Goal: Task Accomplishment & Management: Manage account settings

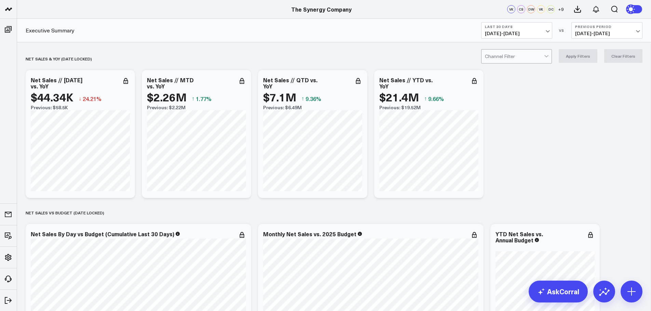
click at [530, 57] on div at bounding box center [514, 57] width 59 height 14
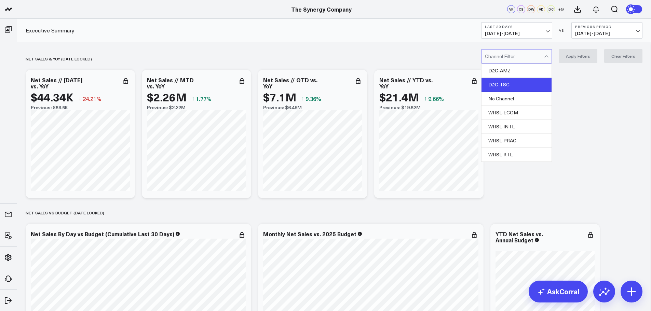
click at [510, 86] on div "D2C-TSC" at bounding box center [516, 85] width 70 height 14
click at [581, 53] on button "Apply Filters" at bounding box center [578, 56] width 39 height 14
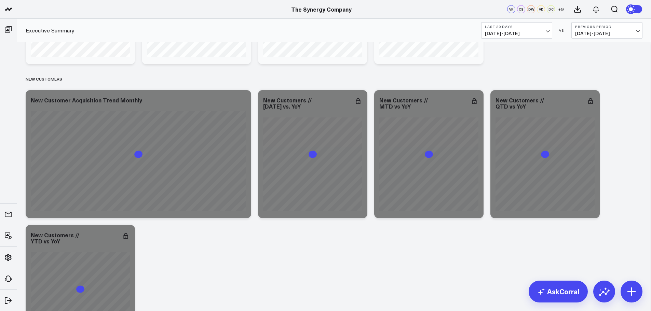
scroll to position [1190, 0]
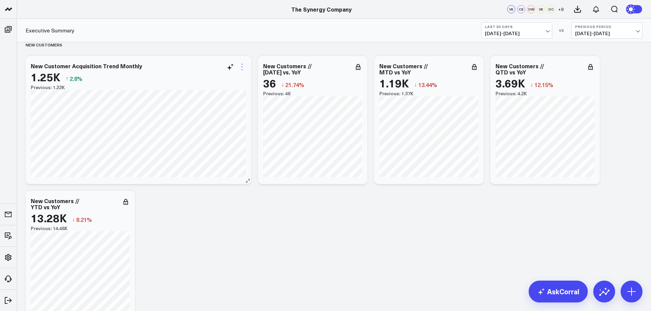
click at [241, 69] on icon at bounding box center [242, 67] width 8 height 8
click at [211, 210] on button "Edit Widget" at bounding box center [214, 211] width 50 height 6
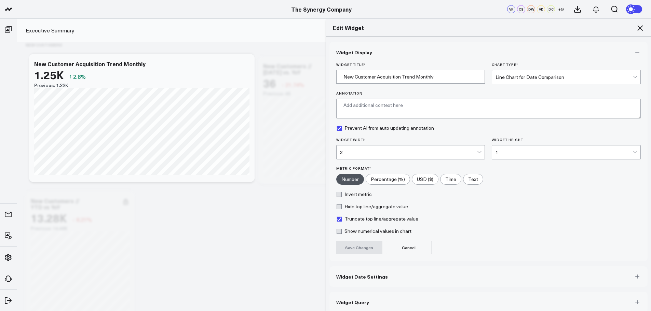
click at [364, 277] on span "Widget Date Settings" at bounding box center [362, 276] width 52 height 5
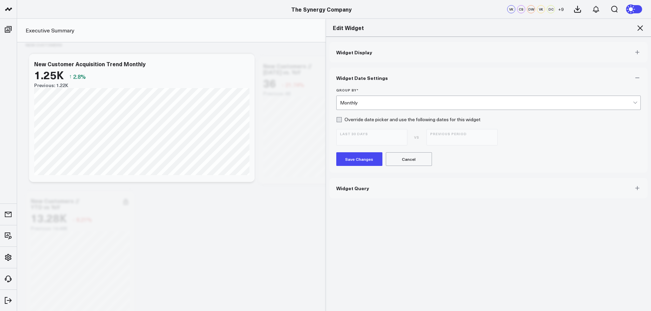
click at [354, 105] on div "Monthly" at bounding box center [486, 102] width 293 height 5
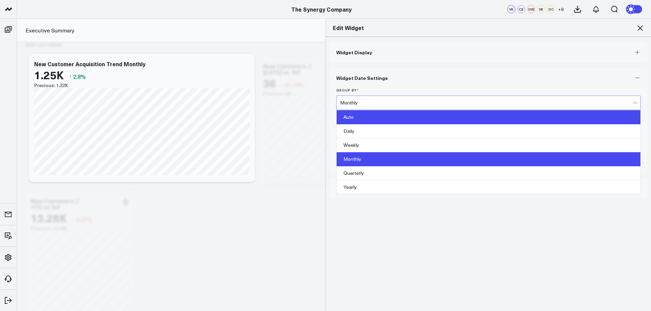
click at [351, 119] on div "Auto" at bounding box center [489, 117] width 304 height 14
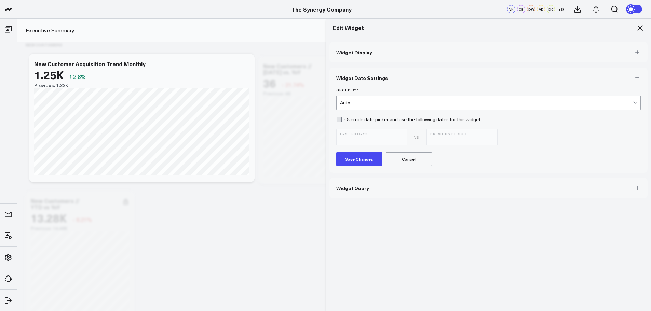
click at [350, 152] on button "Save Changes" at bounding box center [359, 159] width 46 height 14
click at [641, 30] on icon at bounding box center [640, 28] width 8 height 8
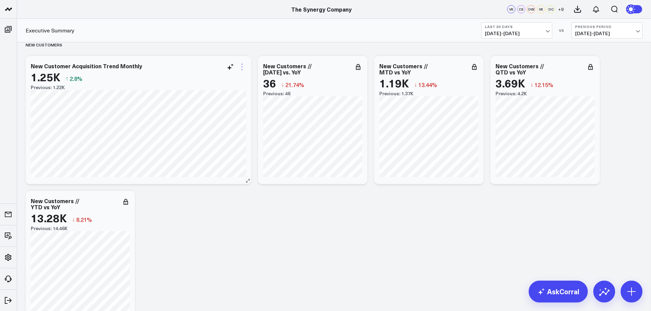
click at [244, 62] on div "New Customer Acquisition Trend Monthly 1.25K ↑ 2.8% Previous: 1.22K [#fff fontS…" at bounding box center [139, 120] width 226 height 128
click at [241, 65] on icon at bounding box center [242, 67] width 8 height 8
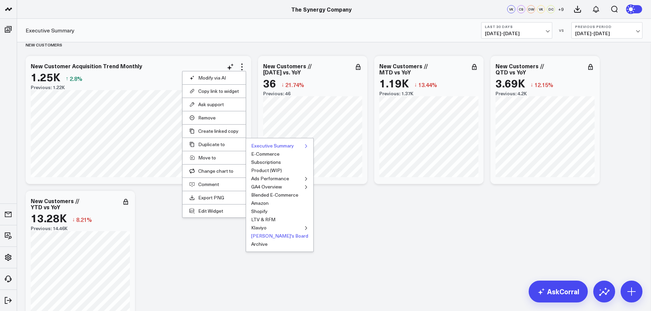
click at [259, 235] on button "[PERSON_NAME]'s Board" at bounding box center [279, 236] width 57 height 5
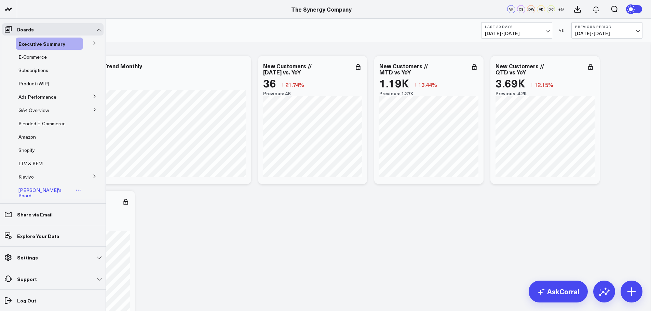
click at [29, 192] on span "[PERSON_NAME]'s Board" at bounding box center [39, 193] width 43 height 12
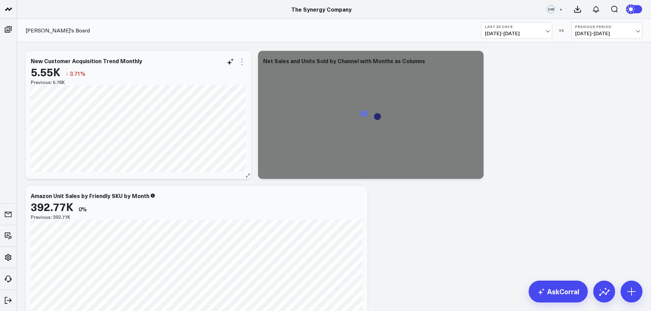
click at [242, 61] on icon at bounding box center [242, 62] width 8 height 8
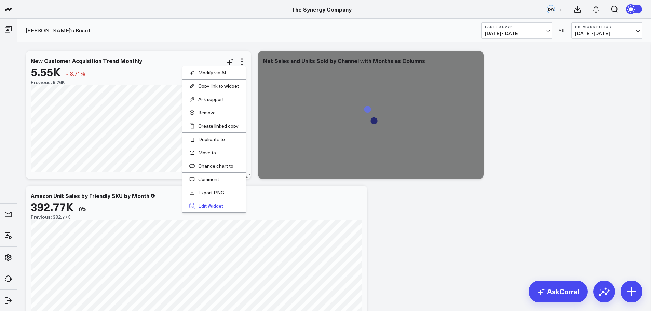
click at [204, 205] on button "Edit Widget" at bounding box center [214, 206] width 50 height 6
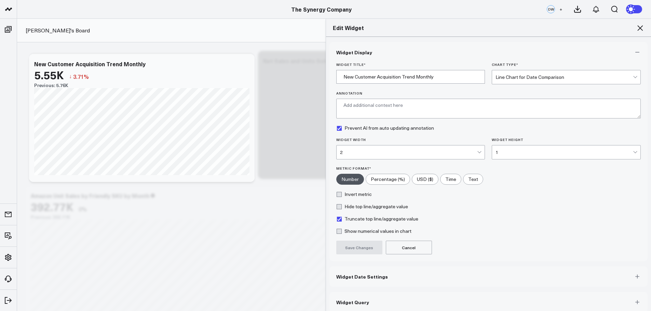
click at [353, 276] on span "Widget Date Settings" at bounding box center [362, 276] width 52 height 5
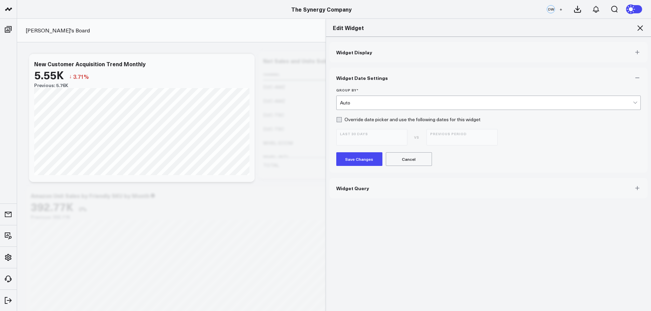
click at [356, 100] on div "Auto" at bounding box center [486, 102] width 293 height 5
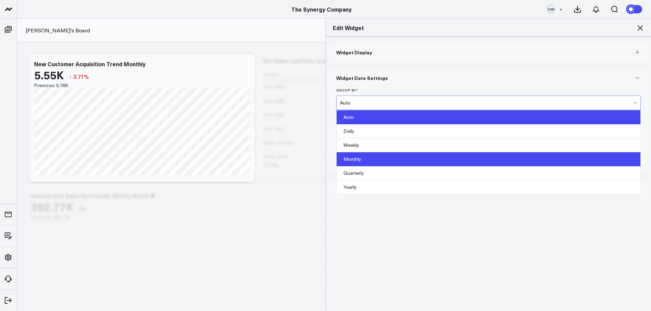
click at [353, 158] on div "Monthly" at bounding box center [489, 159] width 304 height 14
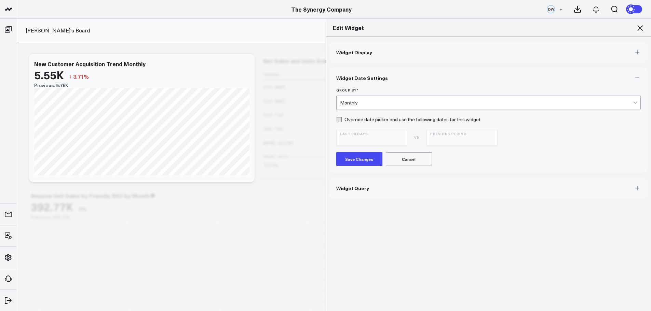
click at [355, 54] on span "Widget Display" at bounding box center [354, 52] width 36 height 5
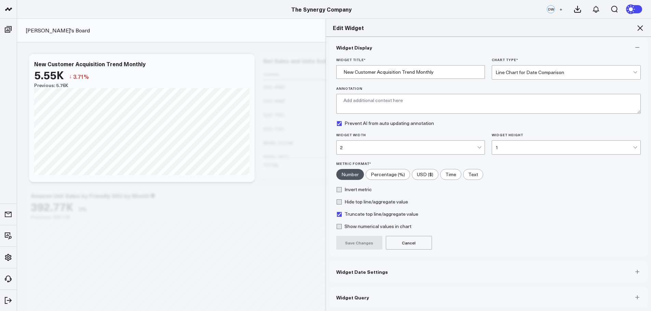
scroll to position [6, 0]
click at [348, 269] on span "Widget Date Settings" at bounding box center [362, 270] width 52 height 5
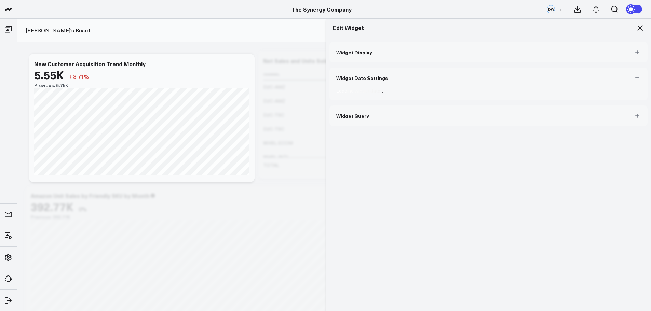
scroll to position [0, 0]
click at [361, 105] on div "Auto" at bounding box center [486, 102] width 293 height 5
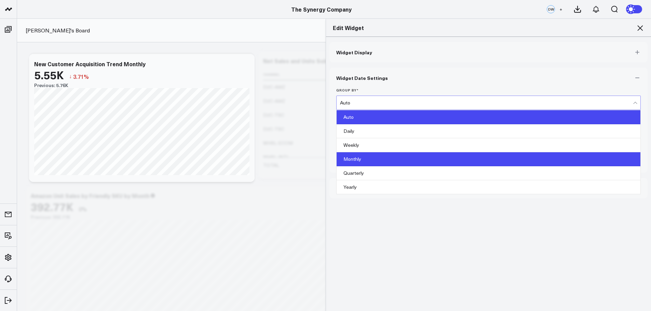
click at [350, 159] on div "Monthly" at bounding box center [489, 159] width 304 height 14
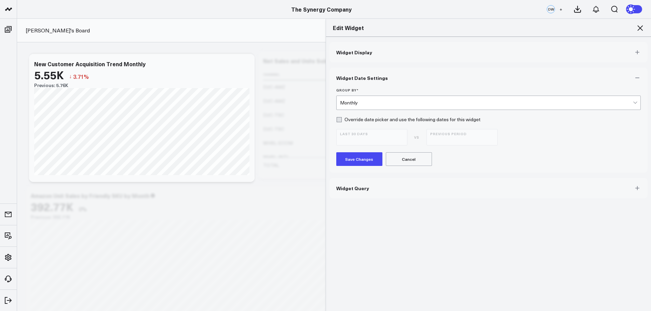
click at [354, 105] on div "Monthly" at bounding box center [486, 102] width 293 height 5
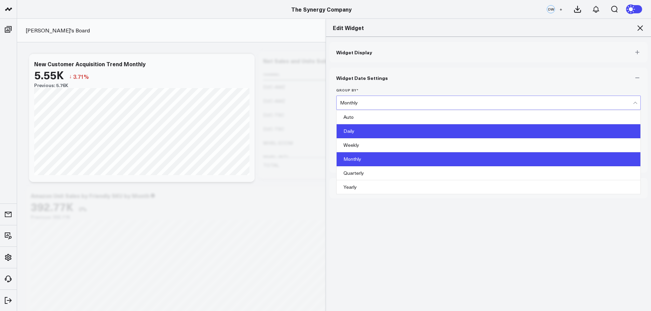
click at [349, 132] on div "Daily" at bounding box center [489, 131] width 304 height 14
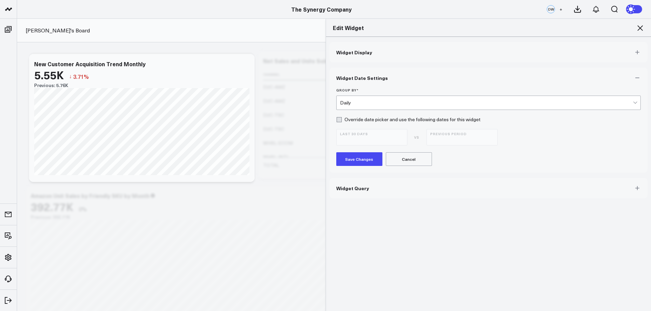
click at [358, 56] on button "Widget Display" at bounding box center [488, 52] width 318 height 21
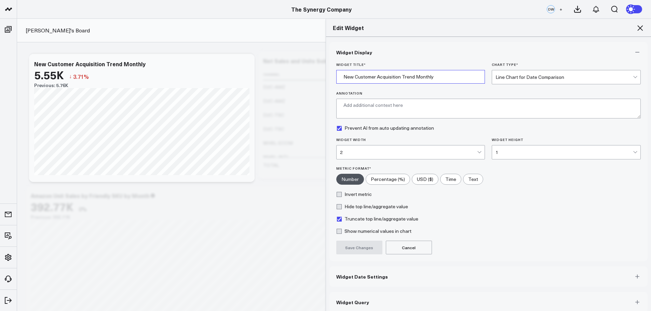
click at [417, 77] on input "New Customer Acquisition Trend Monthly" at bounding box center [410, 77] width 149 height 14
type input "New Customer Acquisition Trend Daily"
click at [352, 246] on button "Save Changes" at bounding box center [359, 248] width 46 height 14
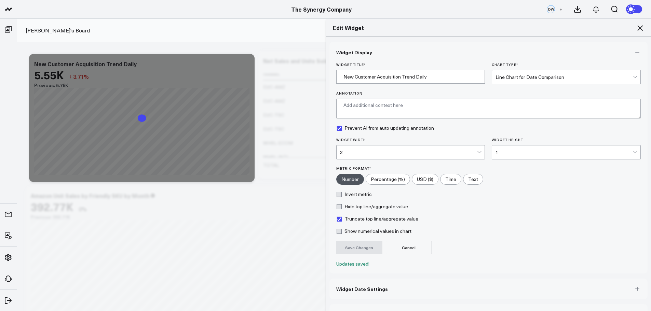
click at [351, 285] on button "Widget Date Settings" at bounding box center [488, 289] width 318 height 21
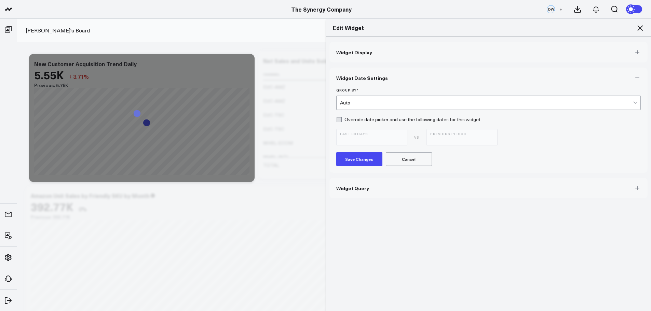
click at [365, 105] on div "Auto" at bounding box center [486, 102] width 293 height 5
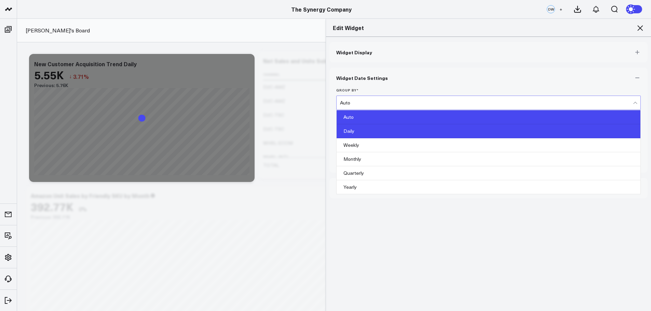
click at [362, 131] on div "Daily" at bounding box center [489, 131] width 304 height 14
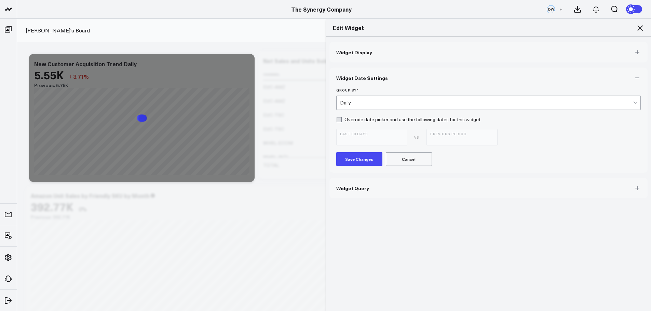
click at [353, 159] on button "Save Changes" at bounding box center [359, 159] width 46 height 14
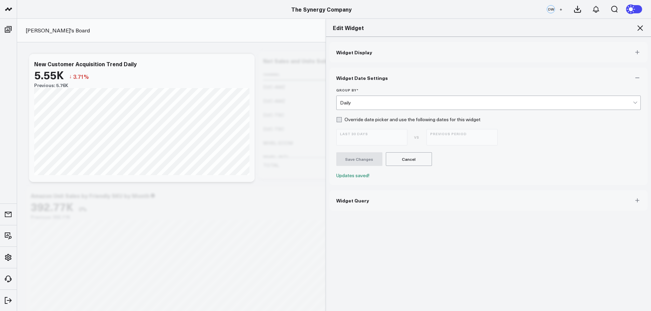
click at [640, 27] on icon at bounding box center [640, 28] width 8 height 8
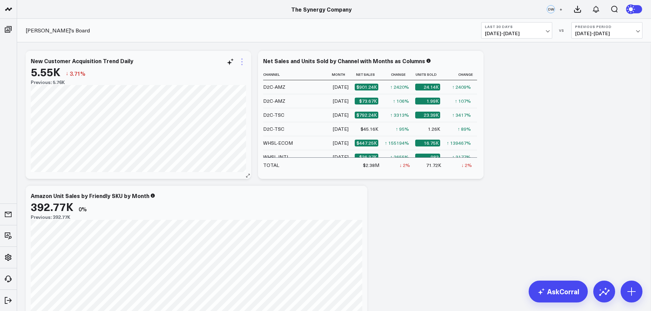
click at [242, 63] on icon at bounding box center [242, 62] width 8 height 8
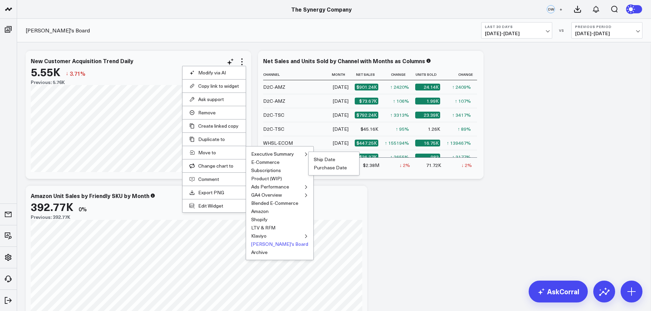
click at [308, 154] on ul "Ship Date Purchase Date" at bounding box center [333, 164] width 51 height 24
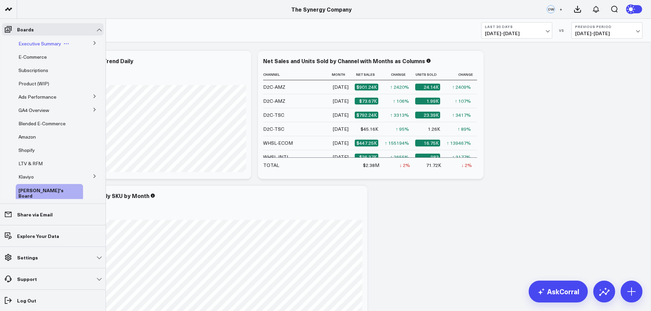
click at [47, 44] on span "Executive Summary" at bounding box center [39, 43] width 43 height 6
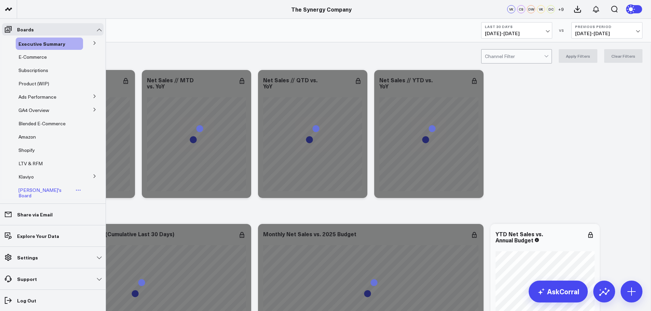
click at [31, 188] on span "[PERSON_NAME]'s Board" at bounding box center [39, 193] width 43 height 12
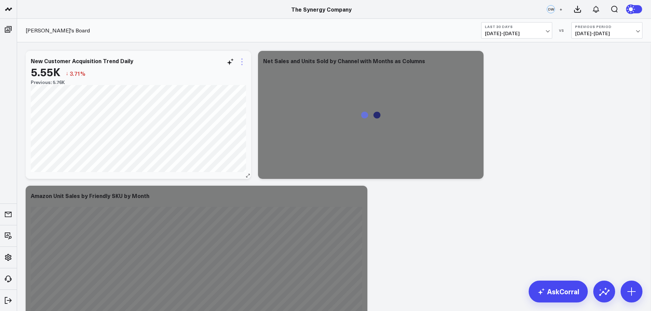
click at [240, 61] on icon at bounding box center [242, 62] width 8 height 8
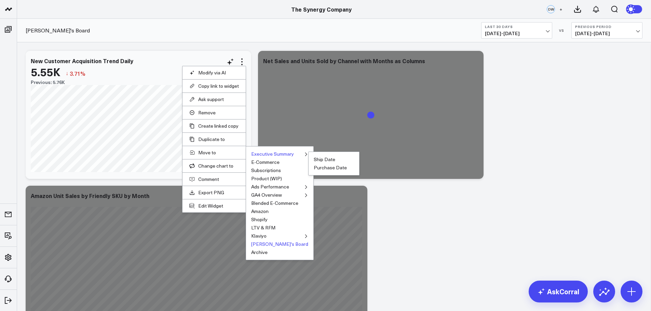
click at [260, 154] on button "Executive Summary" at bounding box center [272, 154] width 43 height 5
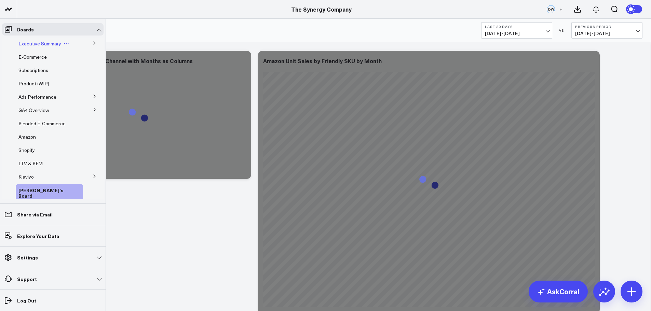
click at [42, 44] on span "Executive Summary" at bounding box center [39, 43] width 43 height 6
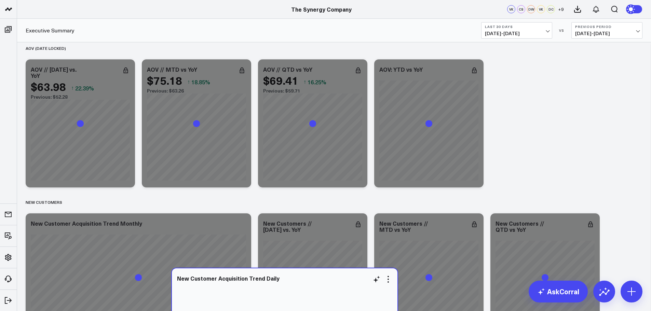
scroll to position [1162, 0]
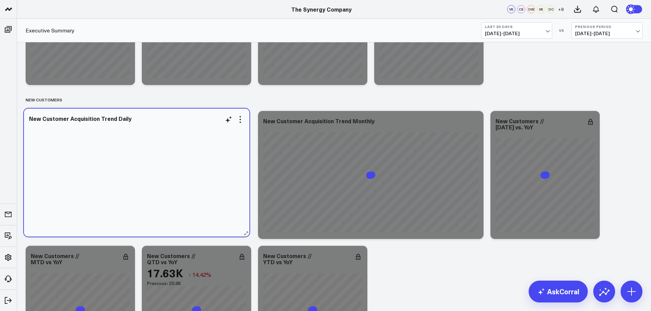
drag, startPoint x: 161, startPoint y: 88, endPoint x: 166, endPoint y: 117, distance: 29.4
click at [166, 117] on div "New Customer Acquisition Trend Daily" at bounding box center [136, 118] width 215 height 6
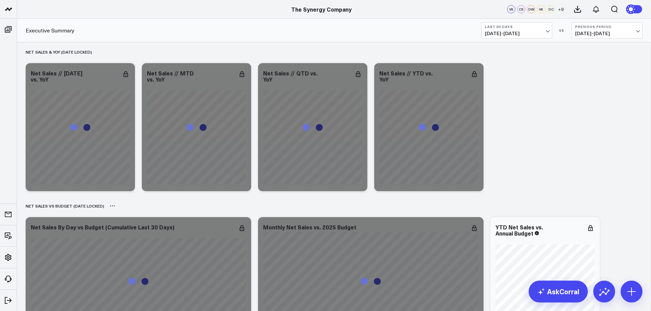
scroll to position [0, 0]
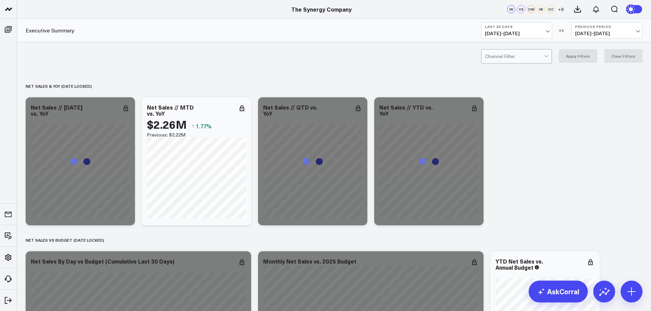
click at [535, 54] on div at bounding box center [514, 57] width 59 height 14
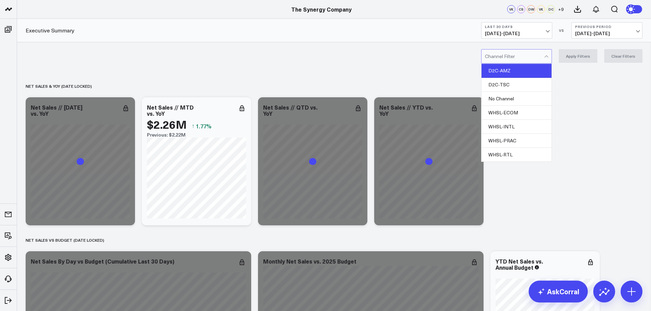
click at [513, 69] on div "D2C-AMZ" at bounding box center [516, 71] width 70 height 14
click at [576, 54] on button "Apply Filters" at bounding box center [578, 56] width 39 height 14
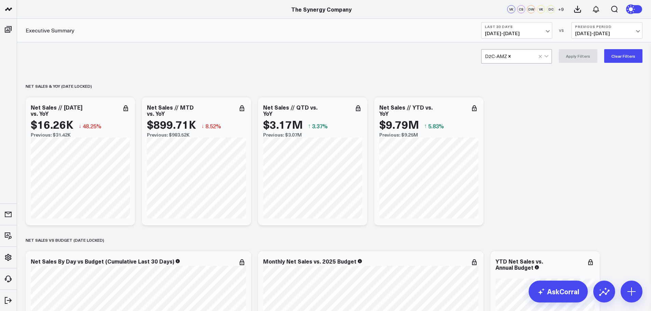
click at [510, 57] on icon "Remove D2C-AMZ" at bounding box center [509, 56] width 5 height 5
click at [510, 57] on div at bounding box center [514, 57] width 59 height 14
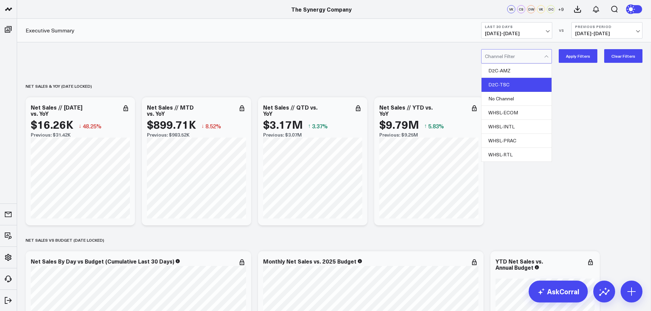
click at [509, 85] on div "D2C-TSC" at bounding box center [516, 85] width 70 height 14
click at [577, 57] on button "Apply Filters" at bounding box center [578, 56] width 39 height 14
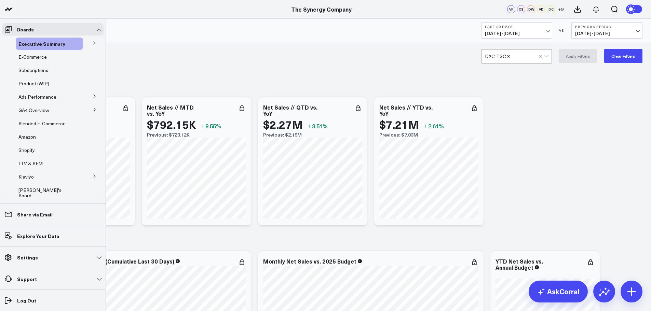
click at [93, 43] on icon at bounding box center [95, 43] width 4 height 4
click at [29, 55] on span "Ship Date" at bounding box center [34, 56] width 22 height 6
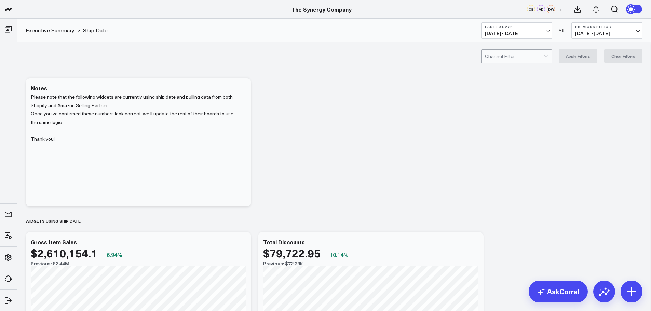
click at [539, 30] on button "Last 30 Days 08/30/25 - 09/28/25" at bounding box center [516, 30] width 71 height 16
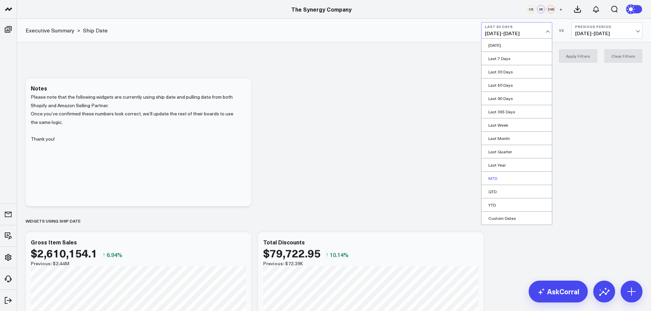
click at [496, 177] on link "MTD" at bounding box center [516, 178] width 70 height 13
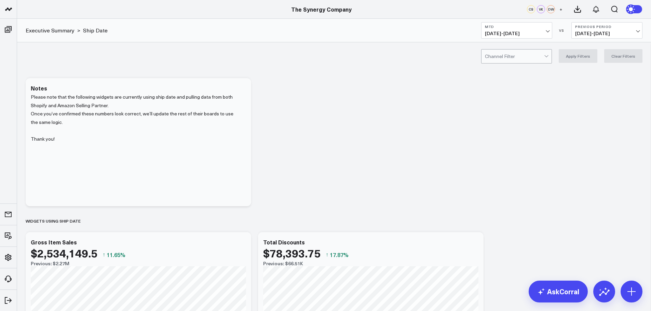
click at [501, 58] on div at bounding box center [514, 57] width 59 height 14
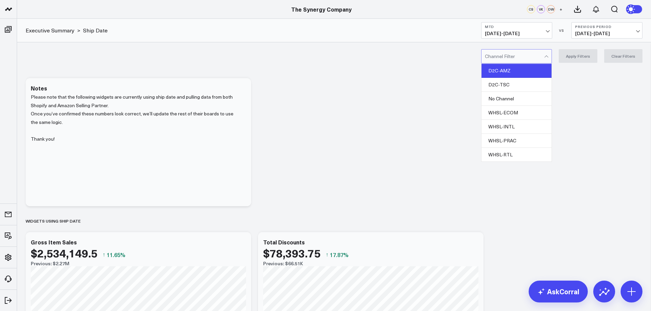
click at [502, 74] on div "D2C-AMZ" at bounding box center [516, 71] width 70 height 14
click at [573, 57] on button "Apply Filters" at bounding box center [578, 56] width 39 height 14
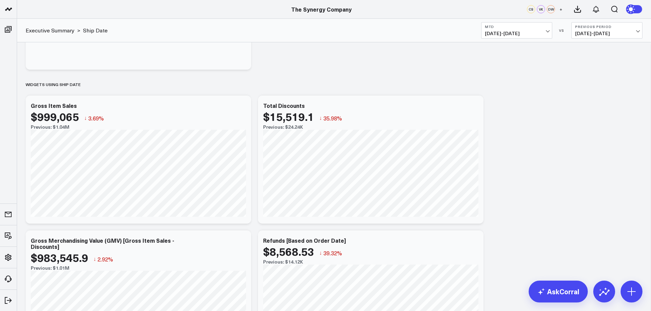
scroll to position [239, 0]
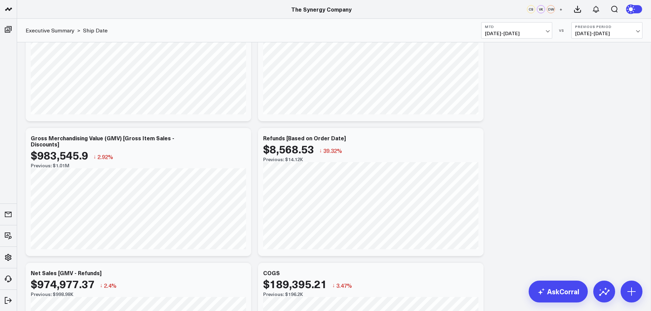
click at [587, 29] on button "Previous Period 08/04/25 - 08/31/25" at bounding box center [606, 30] width 71 height 16
click at [587, 85] on link "No Comparison" at bounding box center [607, 85] width 70 height 13
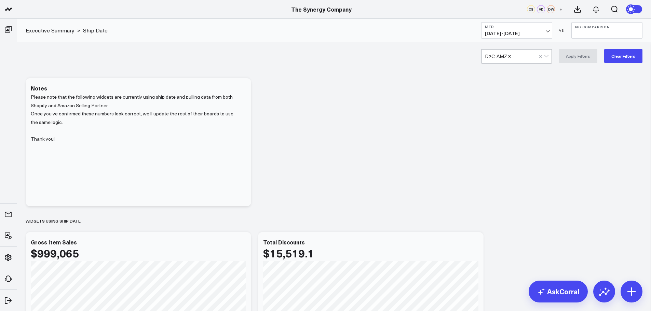
scroll to position [205, 0]
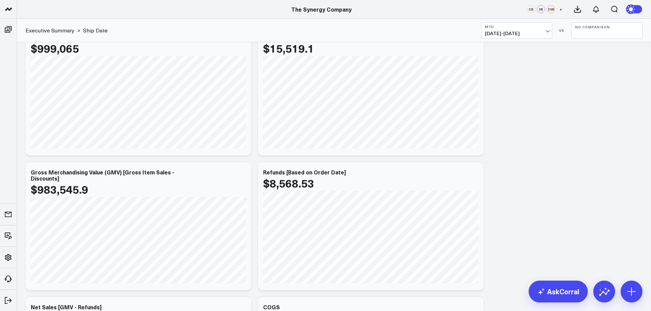
click at [546, 31] on span "09/01/25 - 09/28/25" at bounding box center [517, 33] width 64 height 5
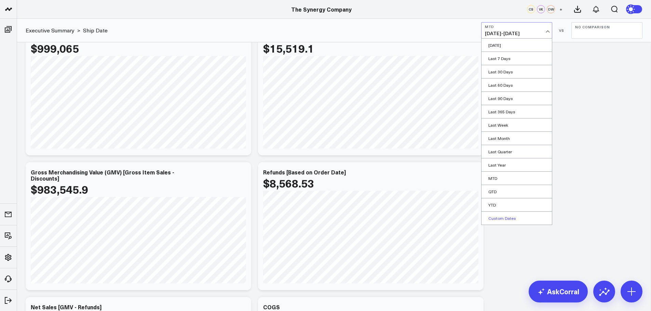
click at [506, 217] on link "Custom Dates" at bounding box center [516, 218] width 70 height 13
select select "8"
select select "2025"
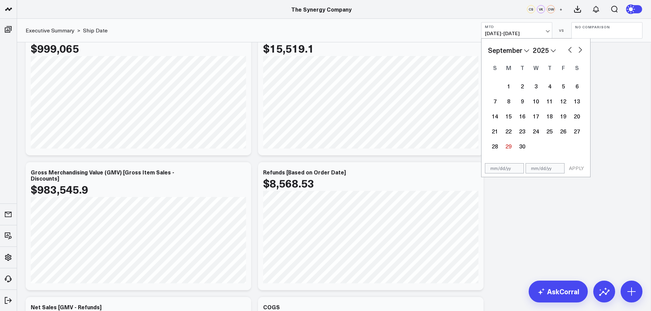
click at [535, 48] on select "2026 2025 2024 2023 2022 2021 2020 2019 2018 2017 2016 2015 2014 2013 2012 2011…" at bounding box center [544, 50] width 23 height 10
select select "8"
select select "2024"
click at [572, 50] on button "button" at bounding box center [570, 49] width 7 height 8
select select "7"
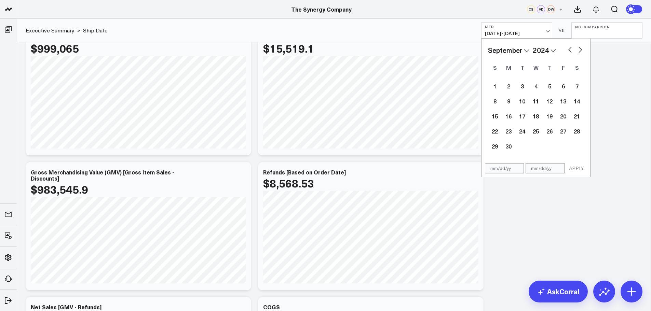
select select "2024"
click at [580, 49] on button "button" at bounding box center [580, 49] width 7 height 8
select select "8"
select select "2024"
click at [580, 49] on button "button" at bounding box center [580, 49] width 7 height 8
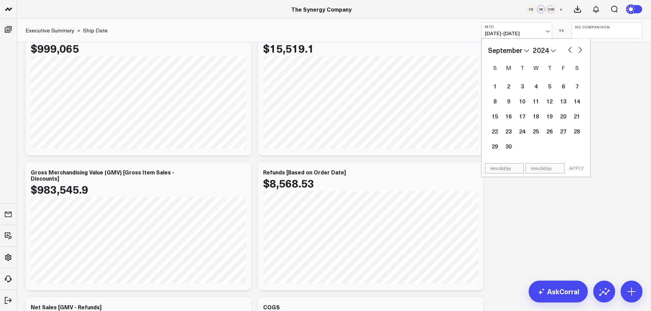
select select "9"
select select "2024"
click at [524, 88] on div "1" at bounding box center [522, 86] width 14 height 14
type input "[DATE]"
select select "9"
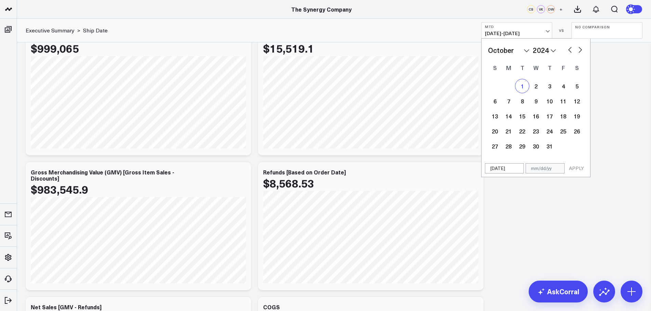
select select "2024"
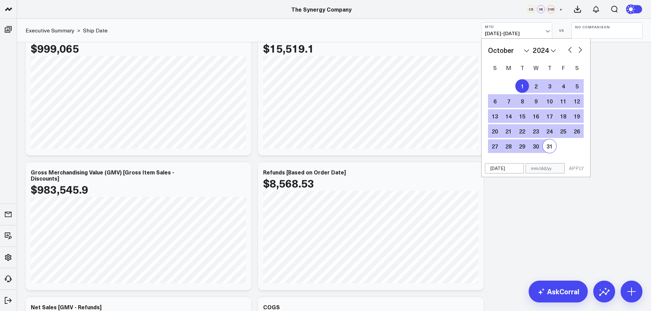
click at [549, 145] on div "31" at bounding box center [550, 146] width 14 height 14
type input "[DATE]"
select select "9"
select select "2024"
click at [575, 166] on button "APPLY" at bounding box center [576, 168] width 21 height 10
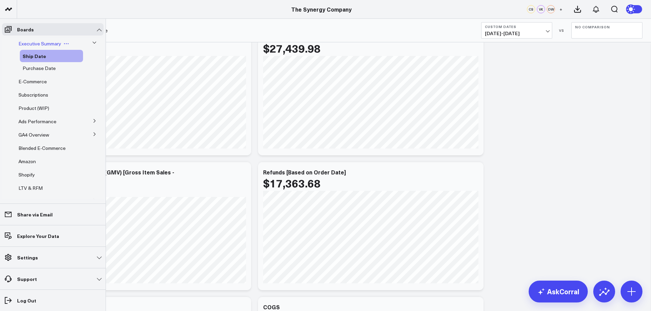
click at [39, 42] on span "Executive Summary" at bounding box center [39, 43] width 43 height 6
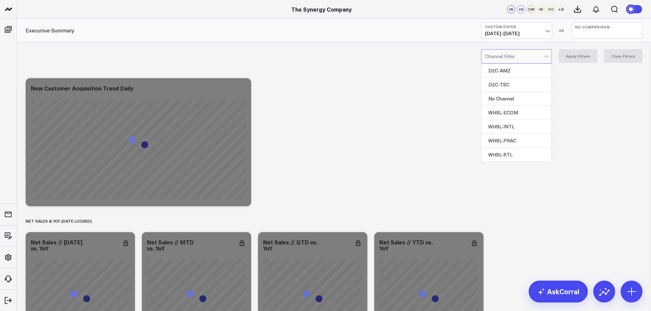
click at [512, 53] on div at bounding box center [514, 57] width 59 height 14
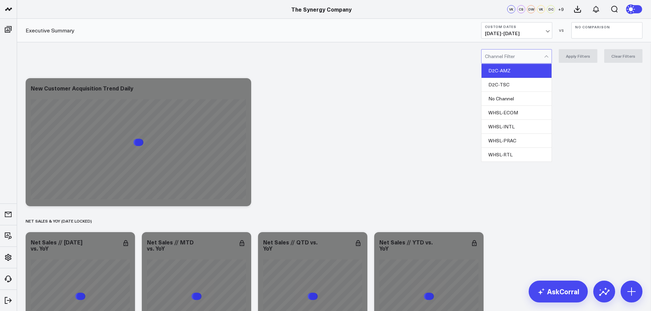
click at [509, 70] on div "D2C-AMZ" at bounding box center [516, 71] width 70 height 14
click at [572, 57] on button "Apply Filters" at bounding box center [578, 56] width 39 height 14
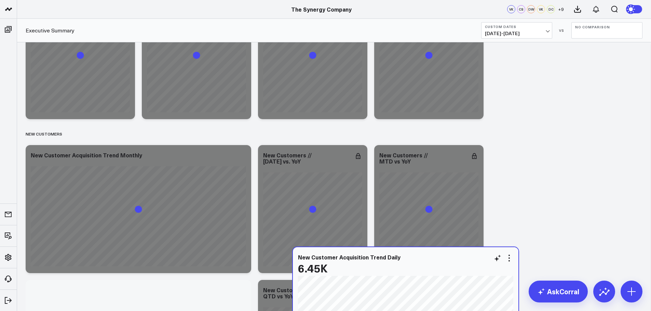
scroll to position [1230, 0]
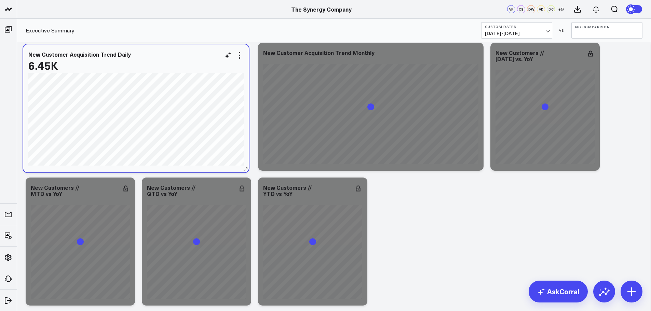
drag, startPoint x: 169, startPoint y: 87, endPoint x: 177, endPoint y: 51, distance: 37.1
click at [177, 51] on div "New Customer Acquisition Trend Daily 6.45K [#fff fontSize:14px lineHeight:16px]…" at bounding box center [136, 108] width 226 height 128
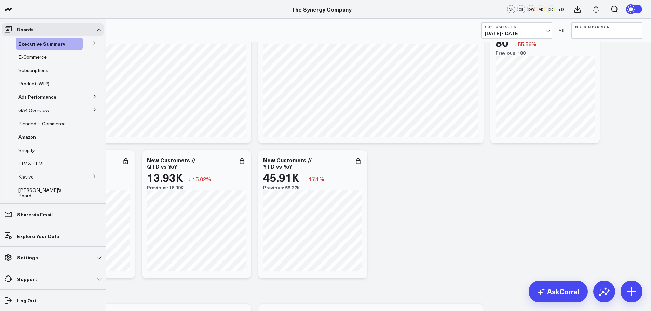
click at [93, 42] on icon at bounding box center [95, 43] width 4 height 4
click at [43, 67] on span "Purchase Date" at bounding box center [39, 68] width 33 height 6
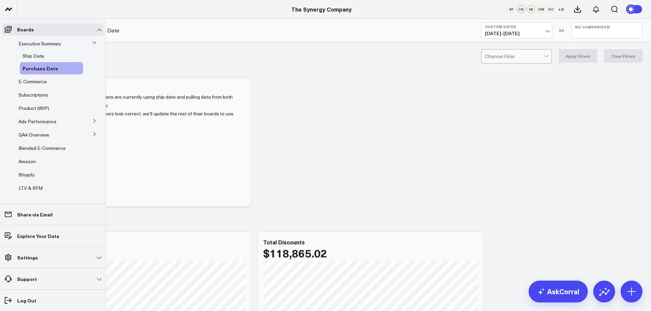
click at [34, 43] on span "Executive Summary" at bounding box center [39, 43] width 43 height 6
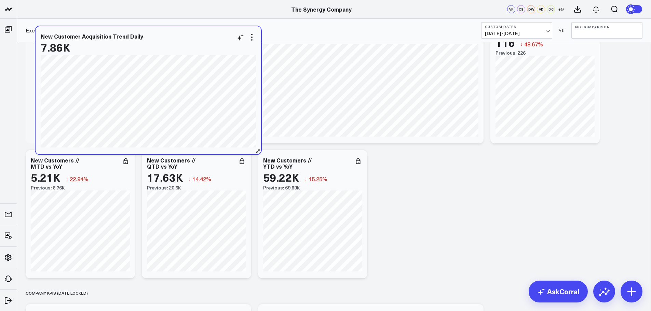
scroll to position [1162, 0]
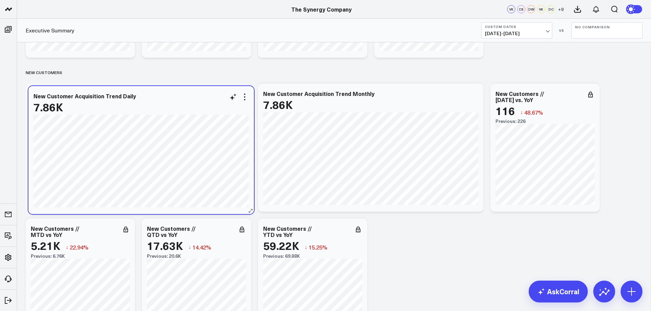
drag, startPoint x: 159, startPoint y: 60, endPoint x: 162, endPoint y: 95, distance: 35.3
click at [162, 95] on div "New Customer Acquisition Trend Daily" at bounding box center [140, 96] width 215 height 6
